Goal: Use online tool/utility: Utilize a website feature to perform a specific function

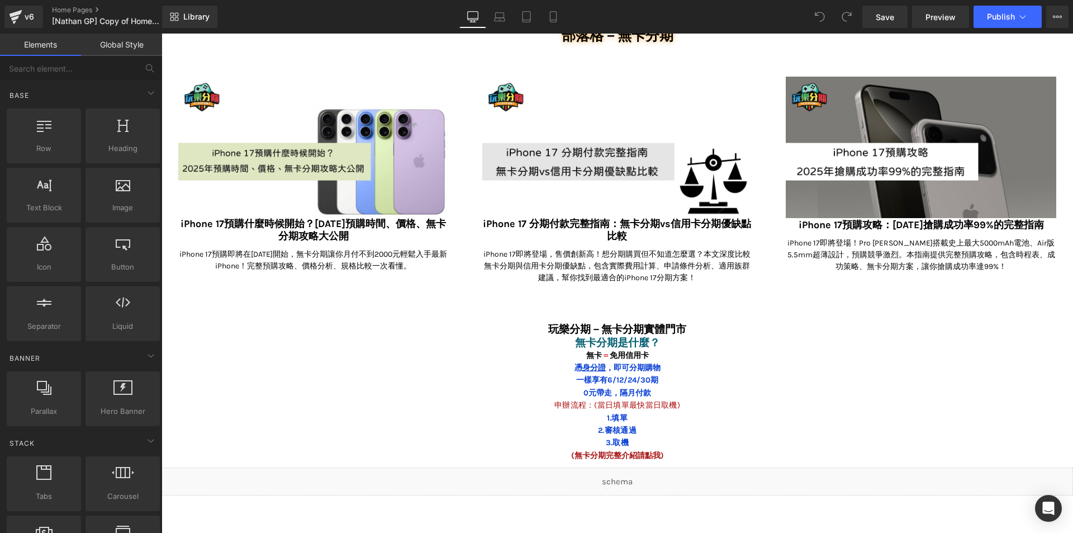
scroll to position [4963, 0]
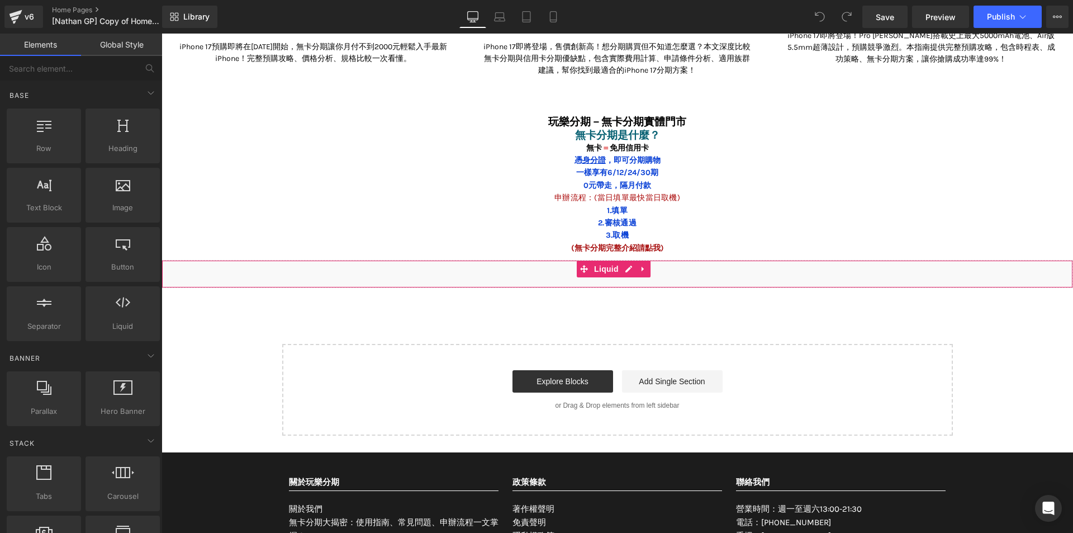
click at [378, 260] on div "Liquid" at bounding box center [616, 274] width 911 height 28
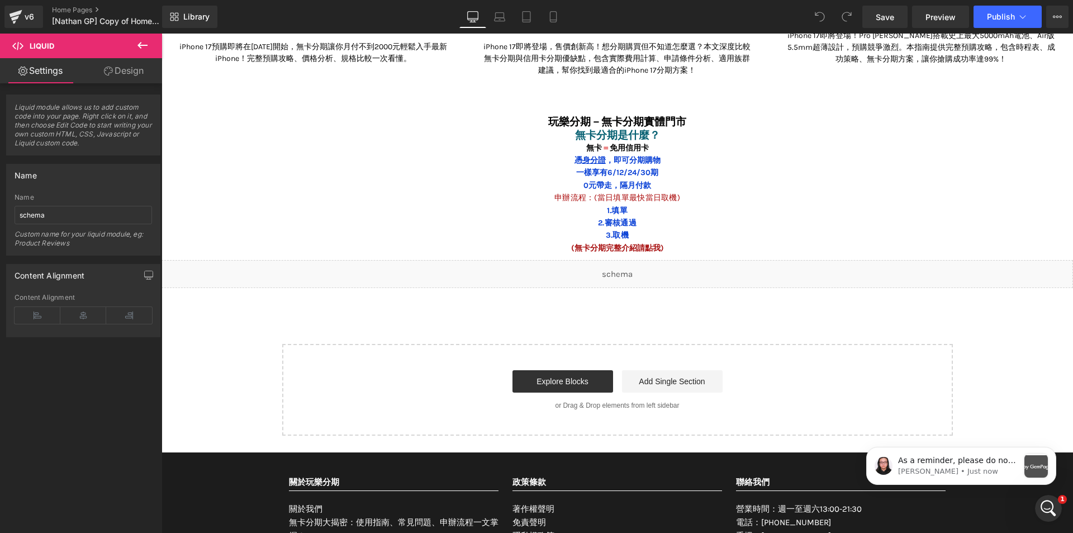
scroll to position [0, 0]
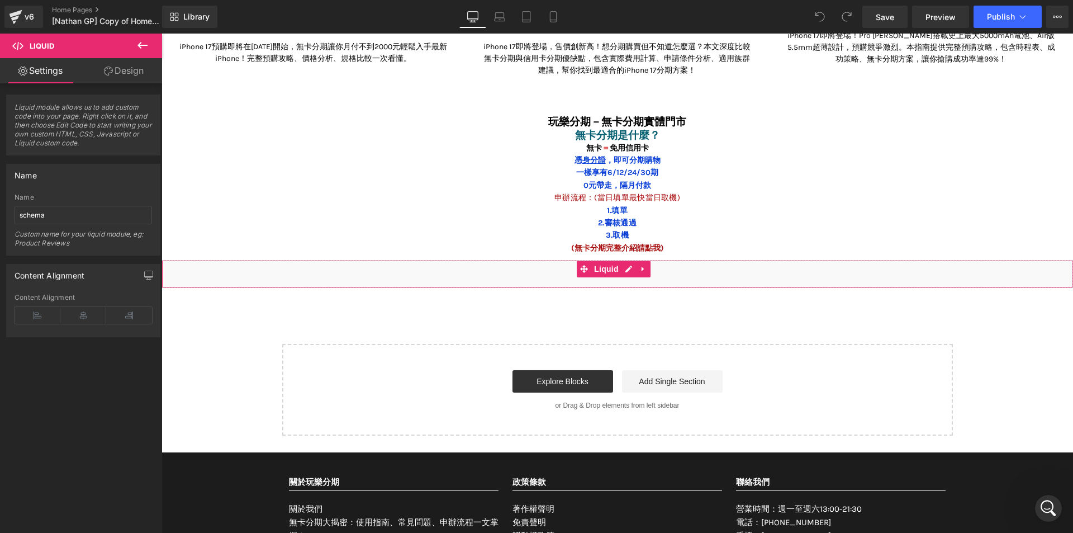
click at [431, 267] on div "Liquid" at bounding box center [616, 274] width 911 height 28
click at [598, 262] on span "Liquid" at bounding box center [606, 268] width 30 height 17
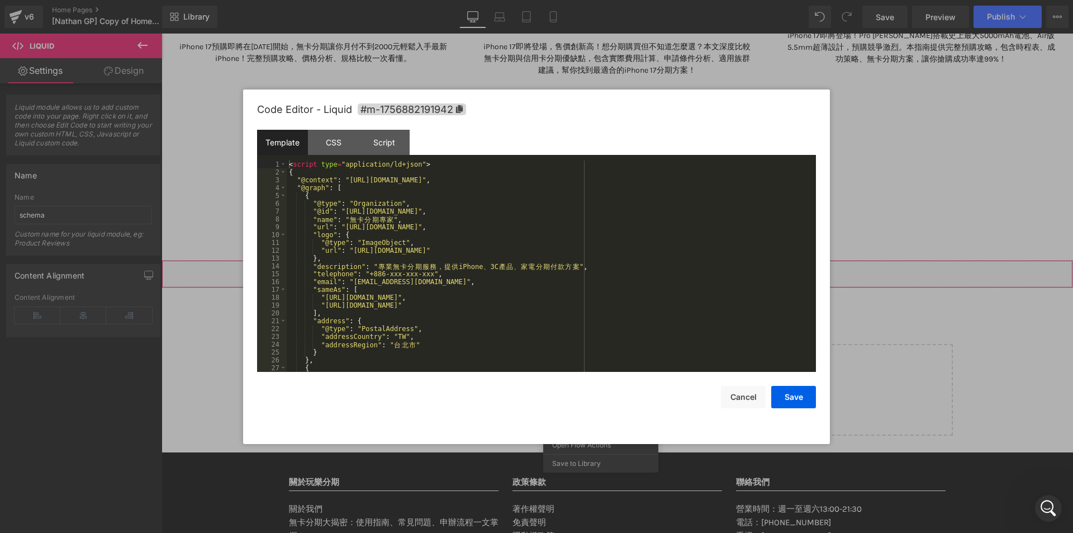
click at [625, 265] on icon at bounding box center [629, 269] width 8 height 8
click at [330, 144] on div "CSS" at bounding box center [333, 142] width 51 height 25
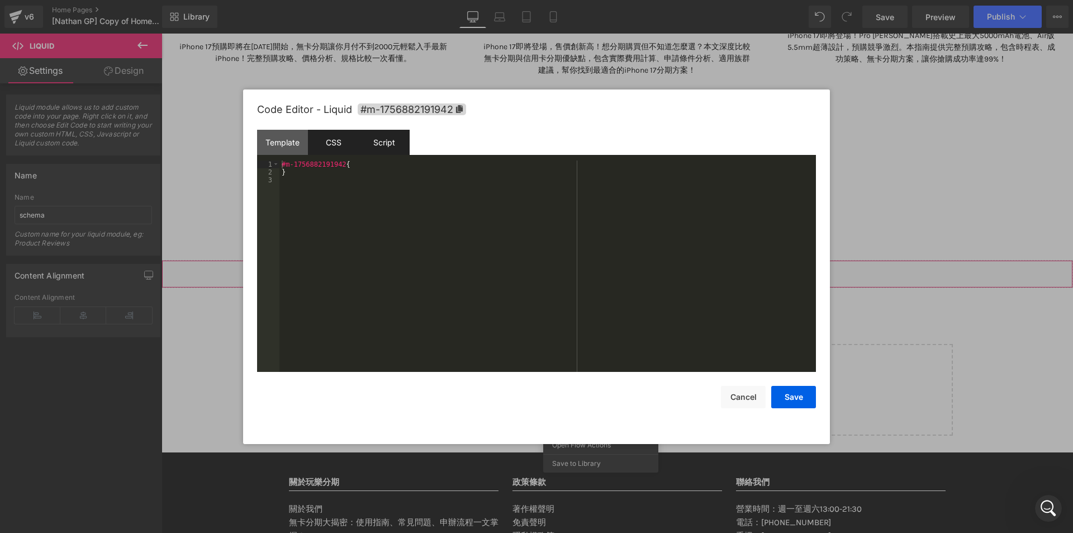
click at [376, 146] on div "Script" at bounding box center [384, 142] width 51 height 25
click at [270, 142] on div "Template" at bounding box center [282, 142] width 51 height 25
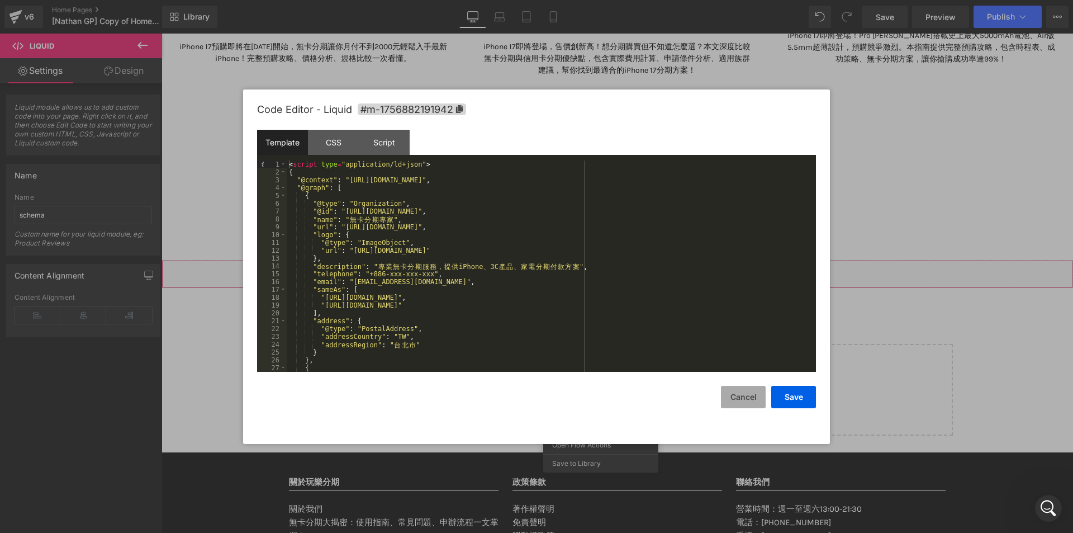
click at [745, 406] on button "Cancel" at bounding box center [743, 397] width 45 height 22
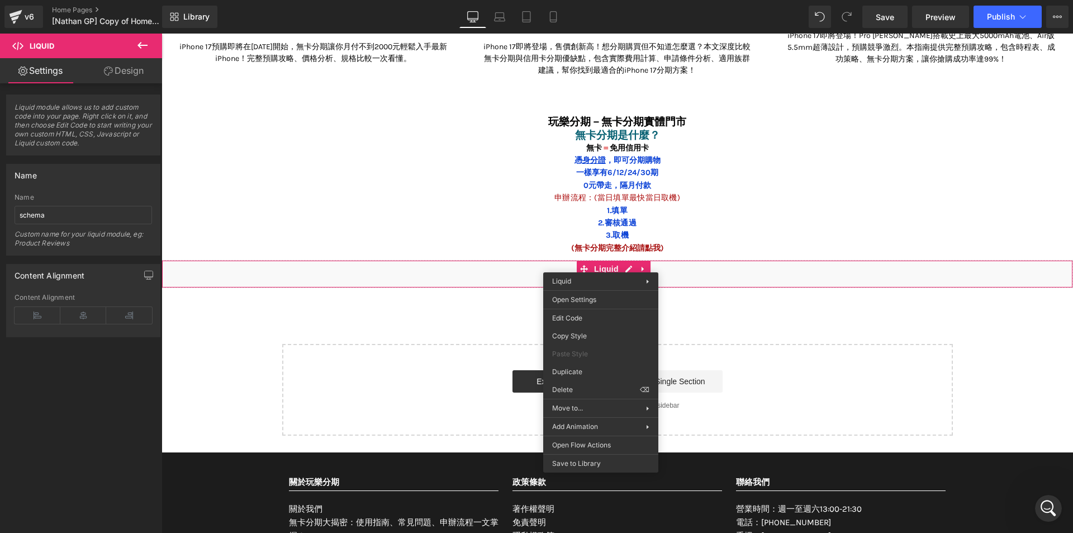
click at [139, 39] on icon at bounding box center [142, 45] width 13 height 13
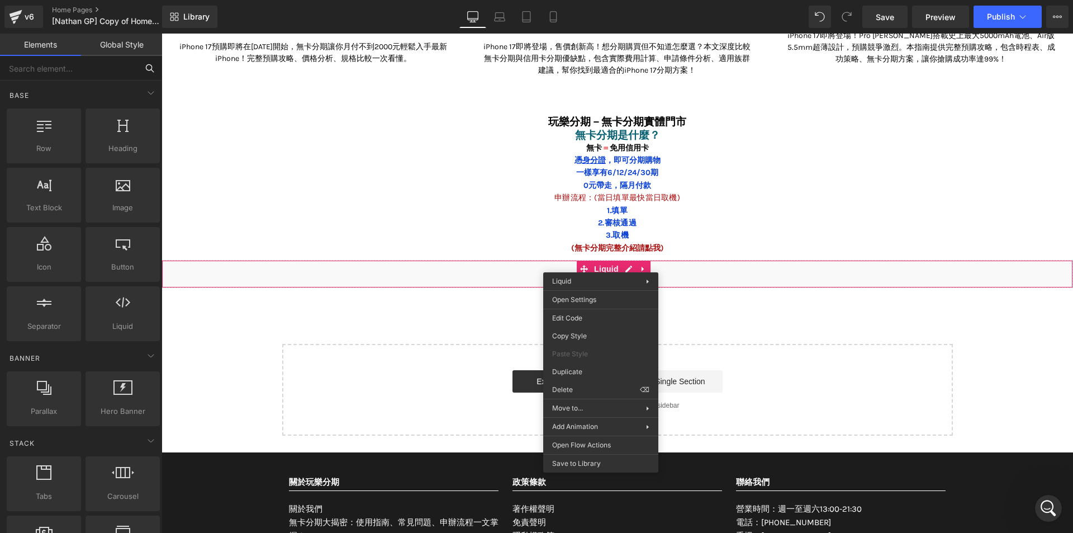
click at [56, 70] on input "text" at bounding box center [68, 68] width 137 height 25
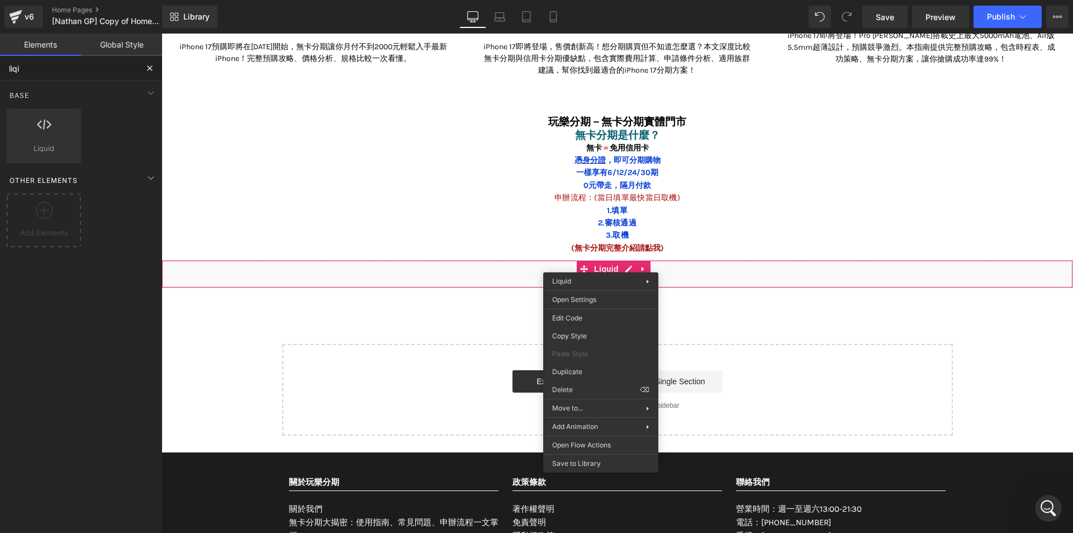
type input "liqi"
click at [585, 0] on div "Liquid You are previewing how the will restyle your page. You can not edit Elem…" at bounding box center [536, 0] width 1073 height 0
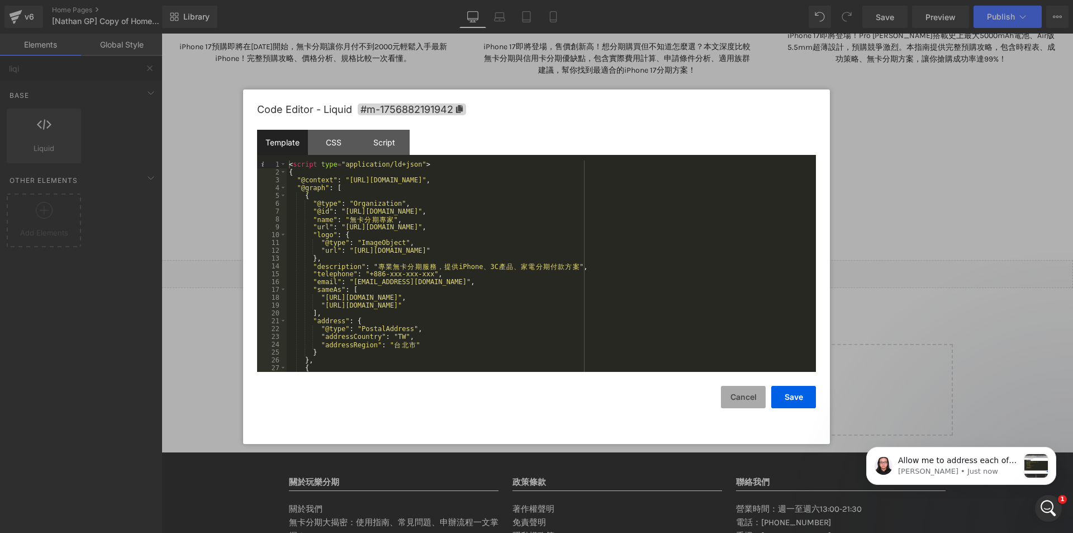
click at [739, 399] on button "Cancel" at bounding box center [743, 397] width 45 height 22
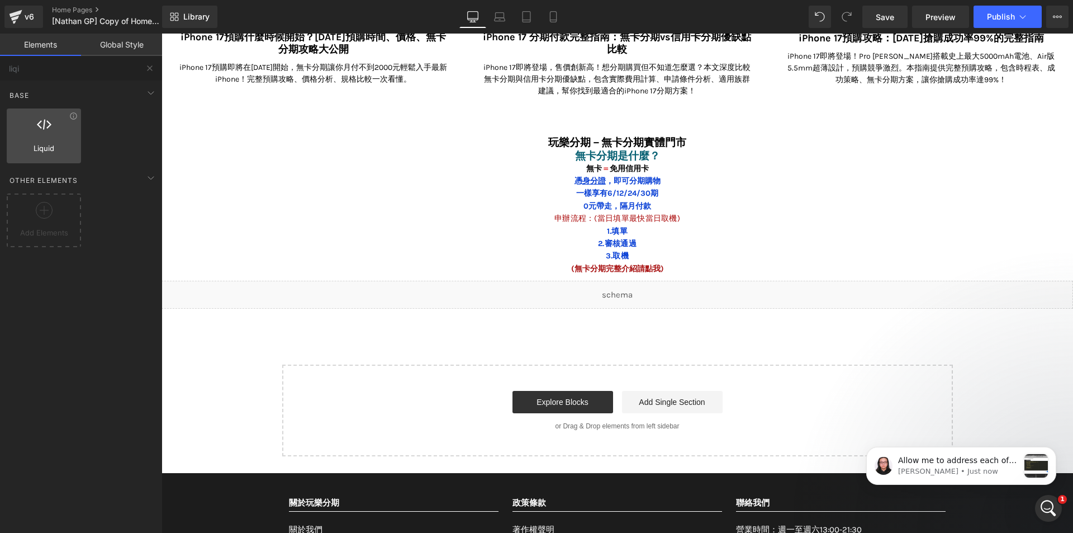
scroll to position [4907, 0]
